Goal: Navigation & Orientation: Understand site structure

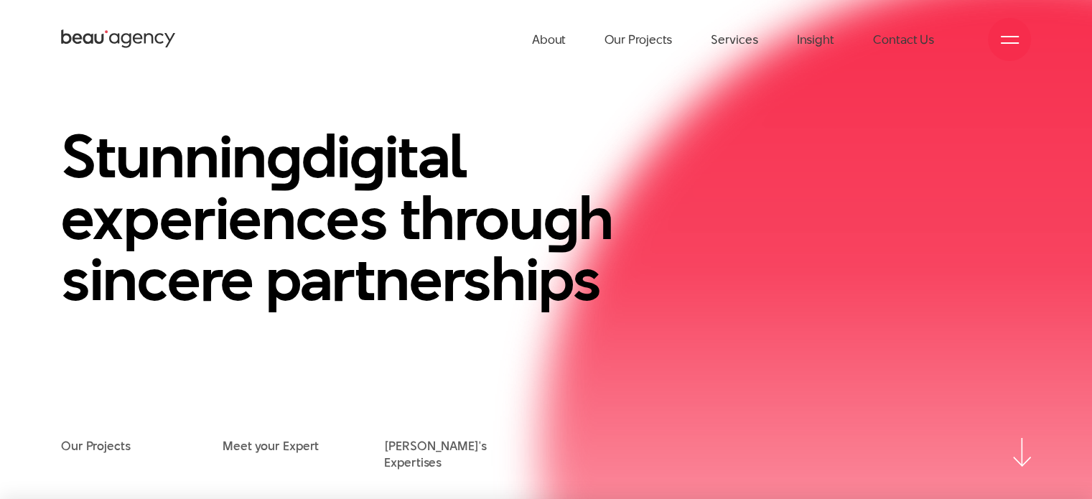
click at [1005, 34] on div at bounding box center [1010, 40] width 18 height 18
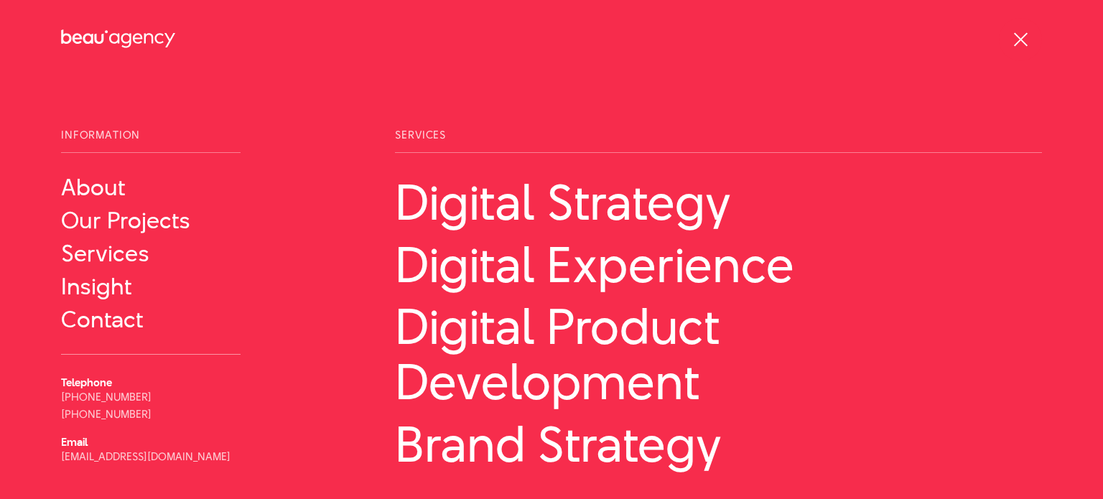
click at [1020, 39] on span at bounding box center [1020, 39] width 14 height 14
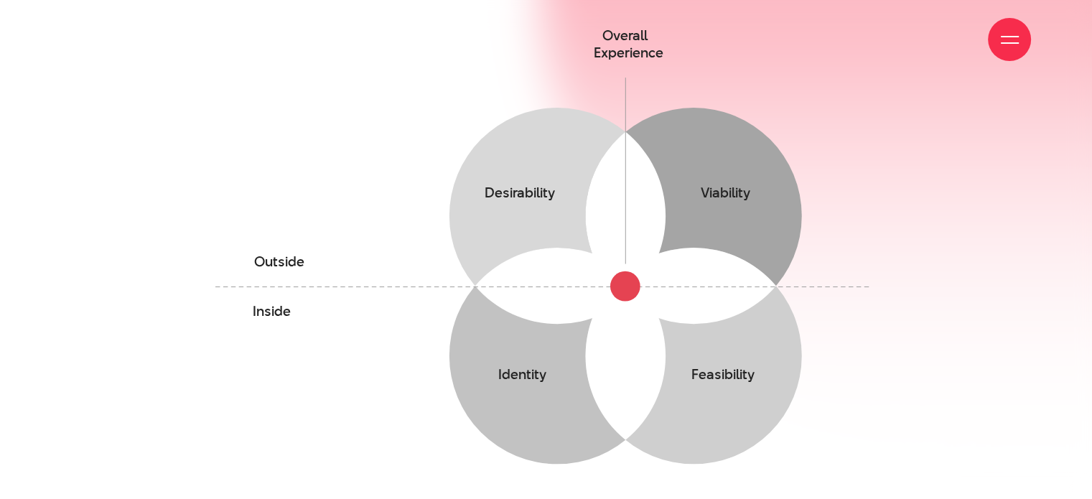
scroll to position [724, 0]
click at [896, 275] on div "We construct a creative thinking, a rational processes and meaningful experienc…" at bounding box center [546, 200] width 1092 height 692
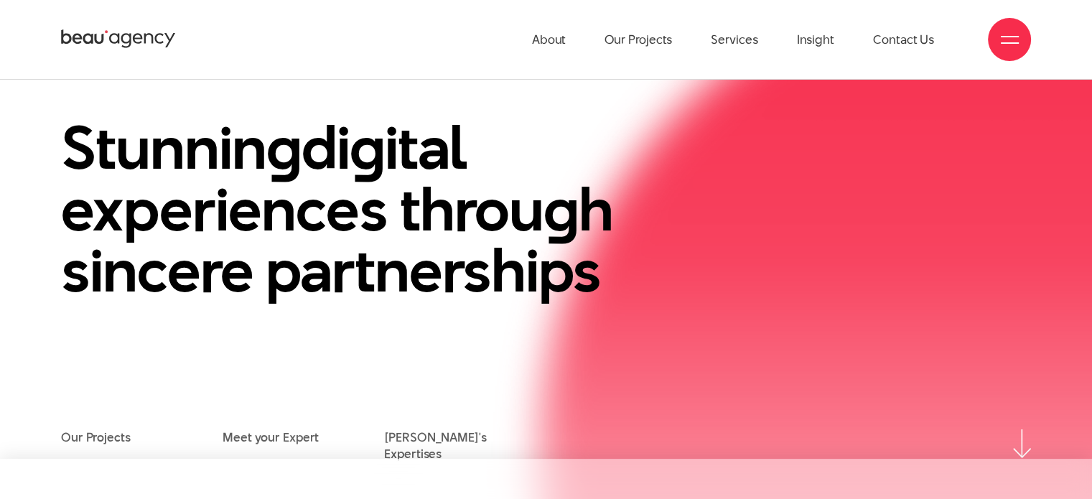
scroll to position [0, 0]
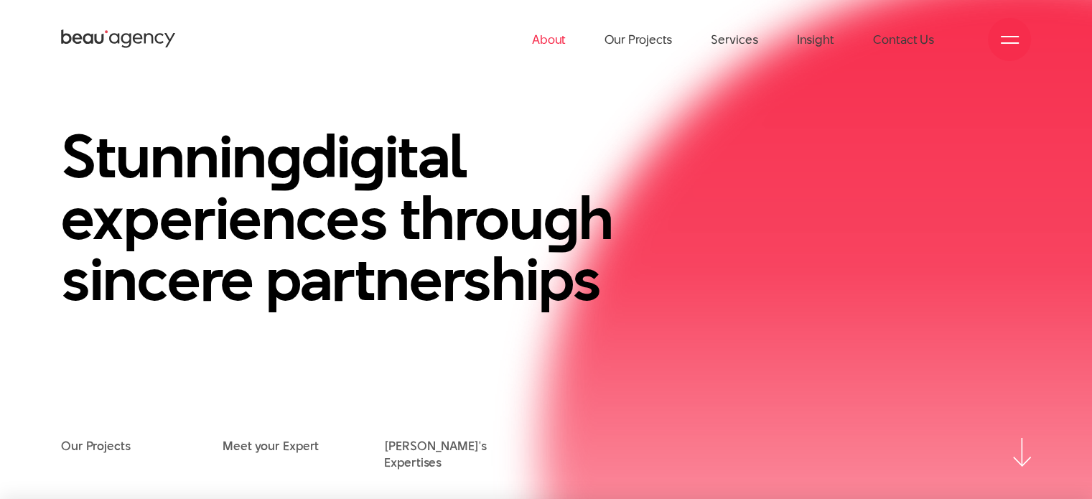
click at [562, 42] on link "About" at bounding box center [549, 39] width 34 height 79
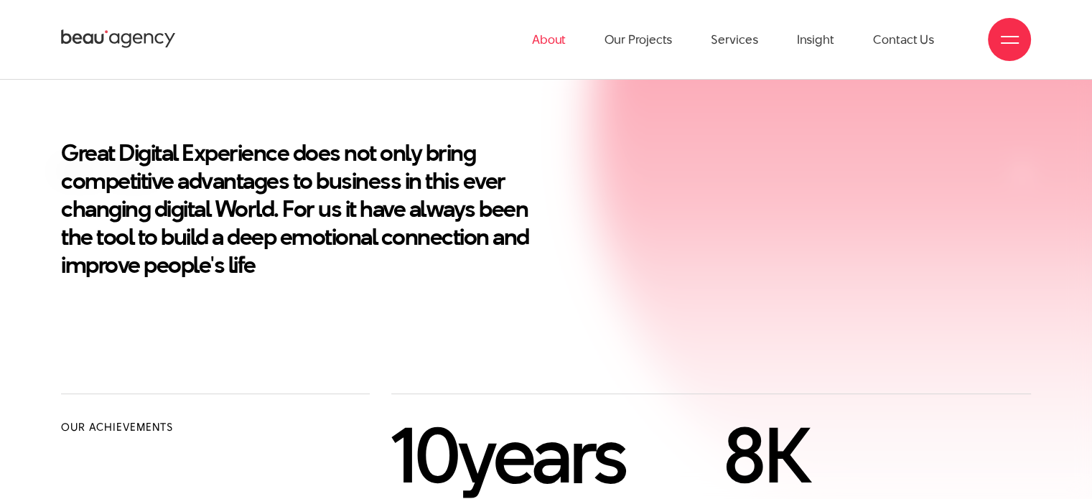
scroll to position [431, 0]
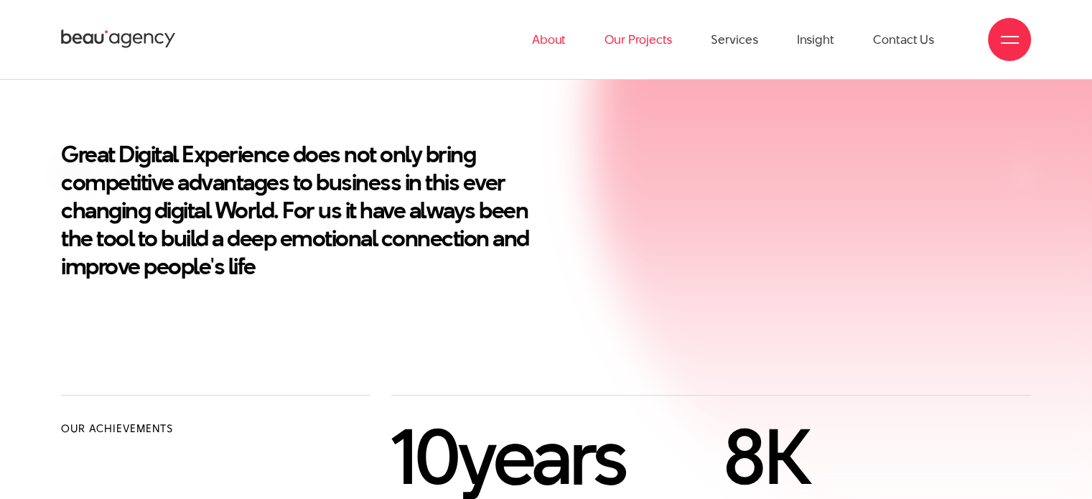
click at [658, 34] on link "Our Projects" at bounding box center [638, 39] width 67 height 79
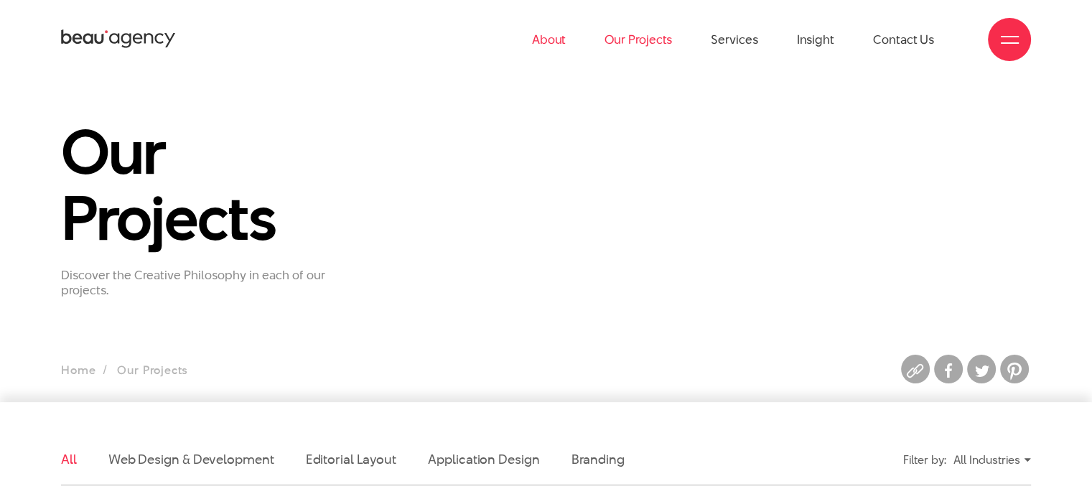
click at [544, 39] on link "About" at bounding box center [549, 39] width 34 height 79
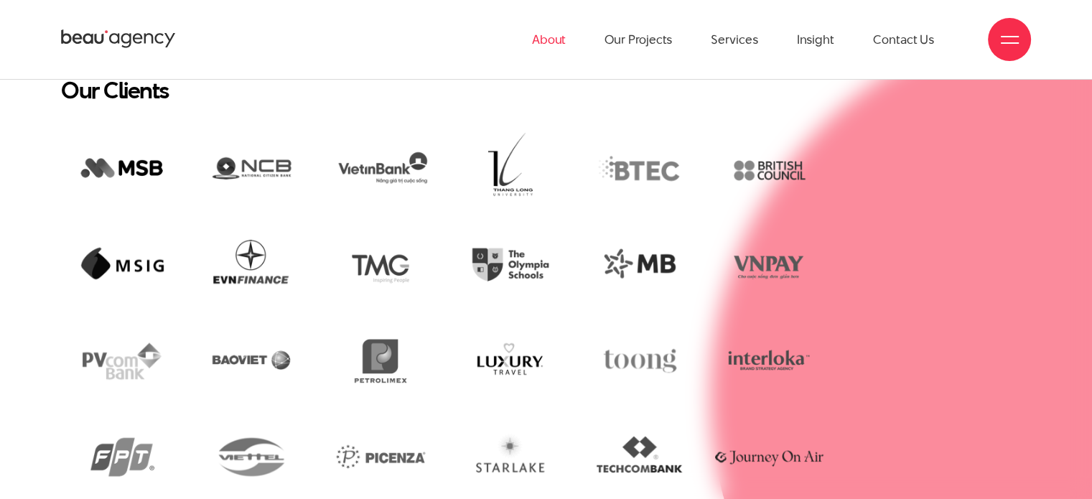
scroll to position [2938, 0]
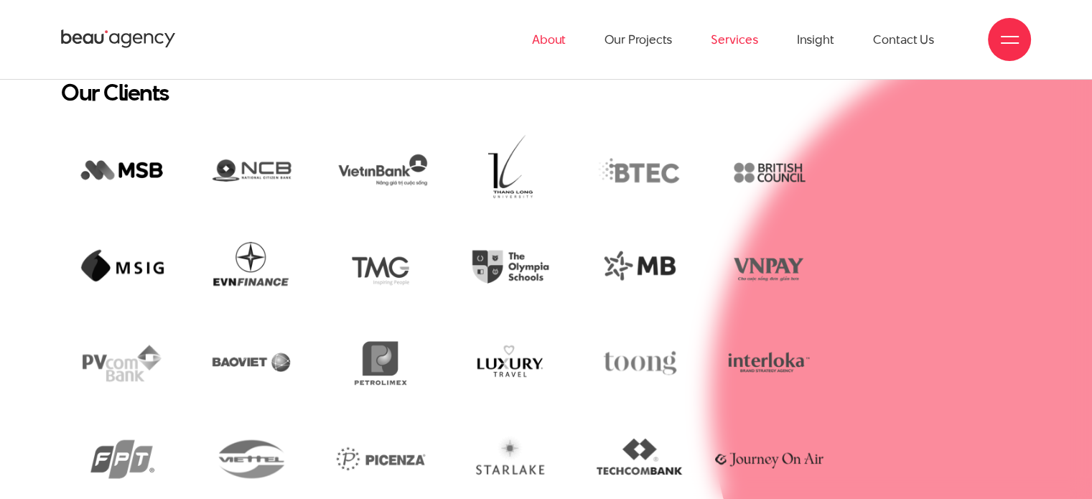
click at [736, 42] on link "Services" at bounding box center [734, 39] width 47 height 79
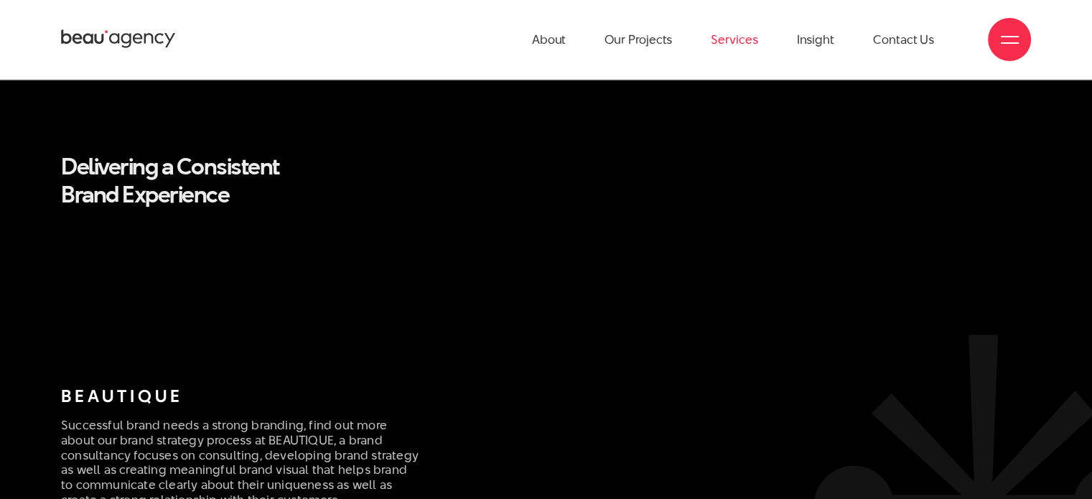
scroll to position [2775, 0]
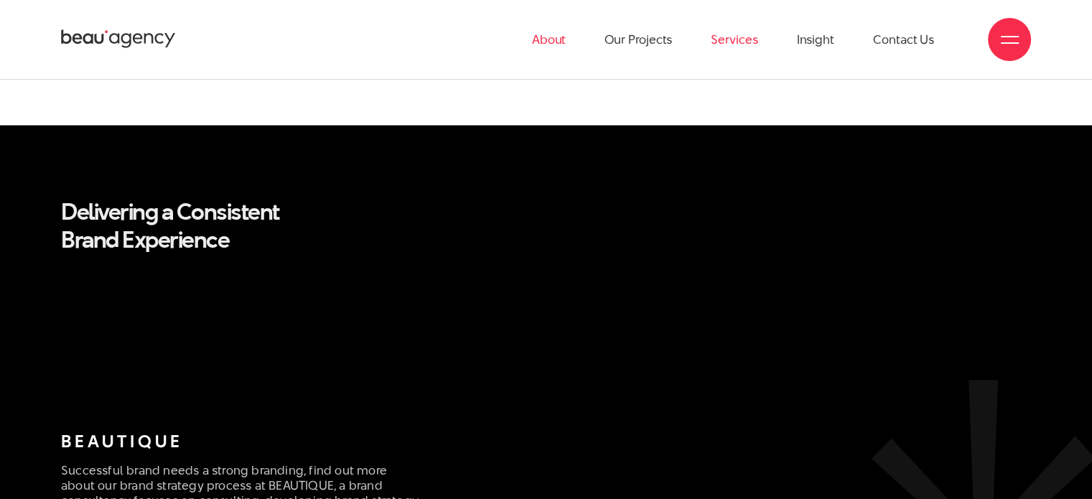
click at [551, 52] on link "About" at bounding box center [549, 39] width 34 height 79
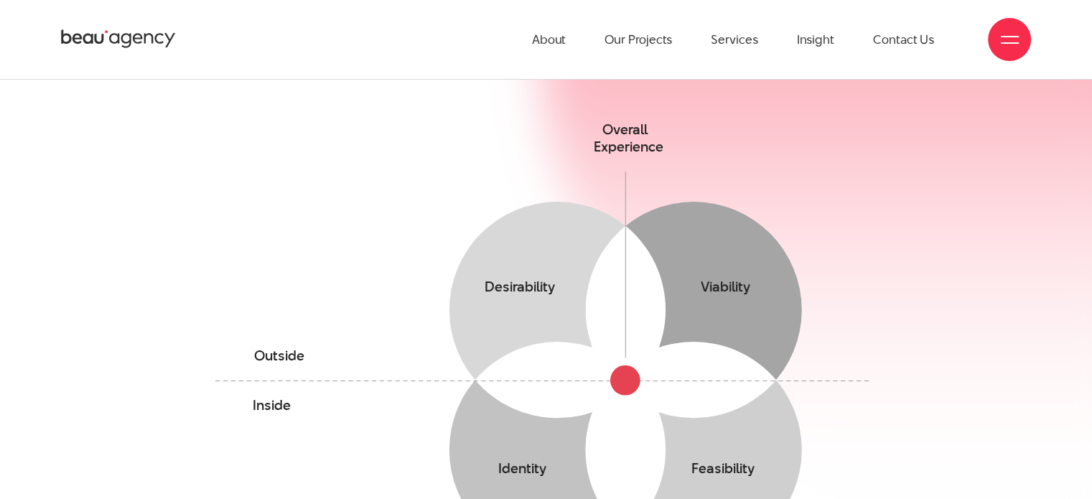
scroll to position [625, 0]
